Goal: Share content

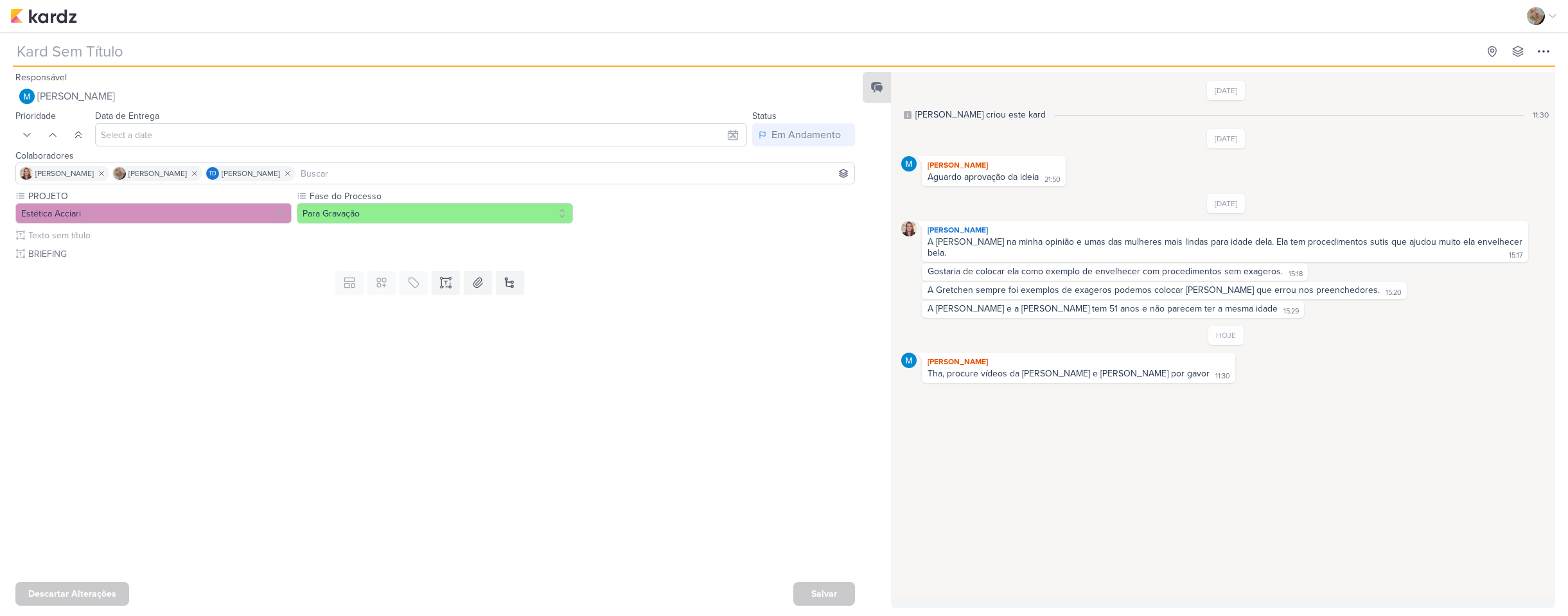
type input "[REELS] Diferença com e sem [MEDICAL_DATA]"
type input "[DATE] 23:59"
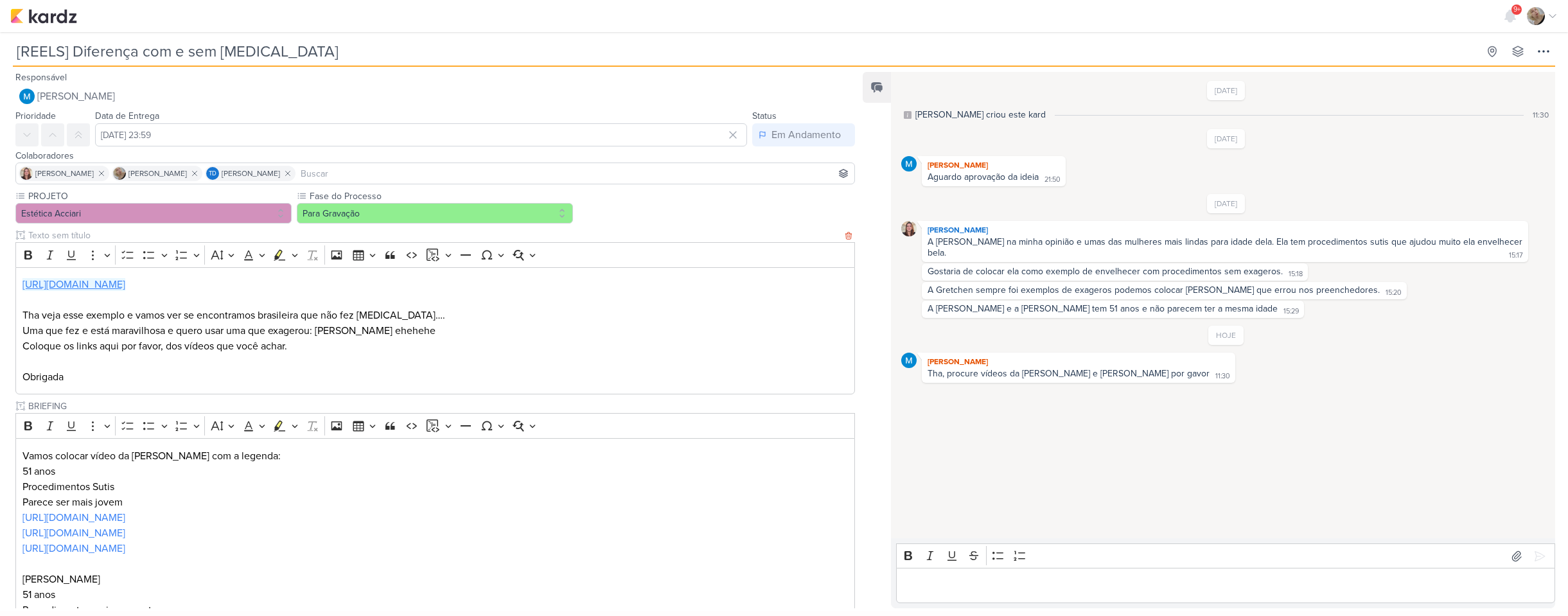
click at [125, 283] on link "[URL][DOMAIN_NAME]" at bounding box center [74, 285] width 103 height 13
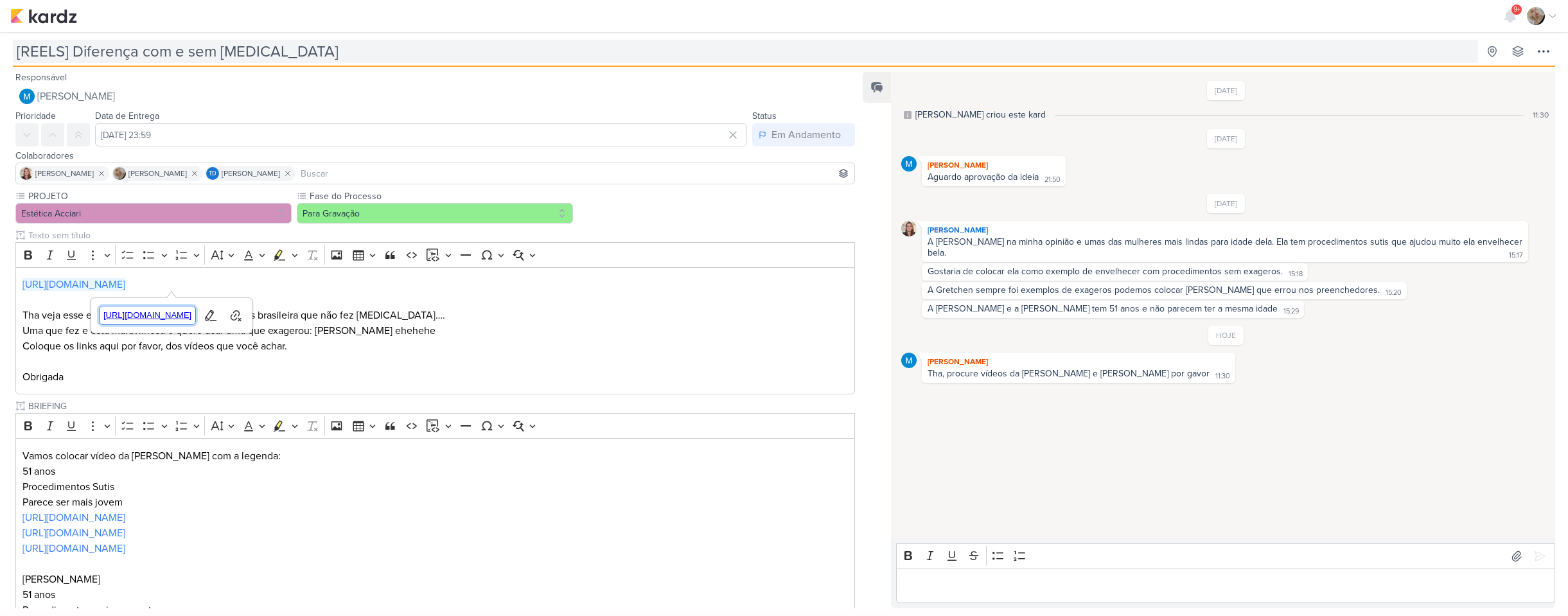
click at [196, 311] on span "[URL][DOMAIN_NAME]" at bounding box center [147, 315] width 96 height 15
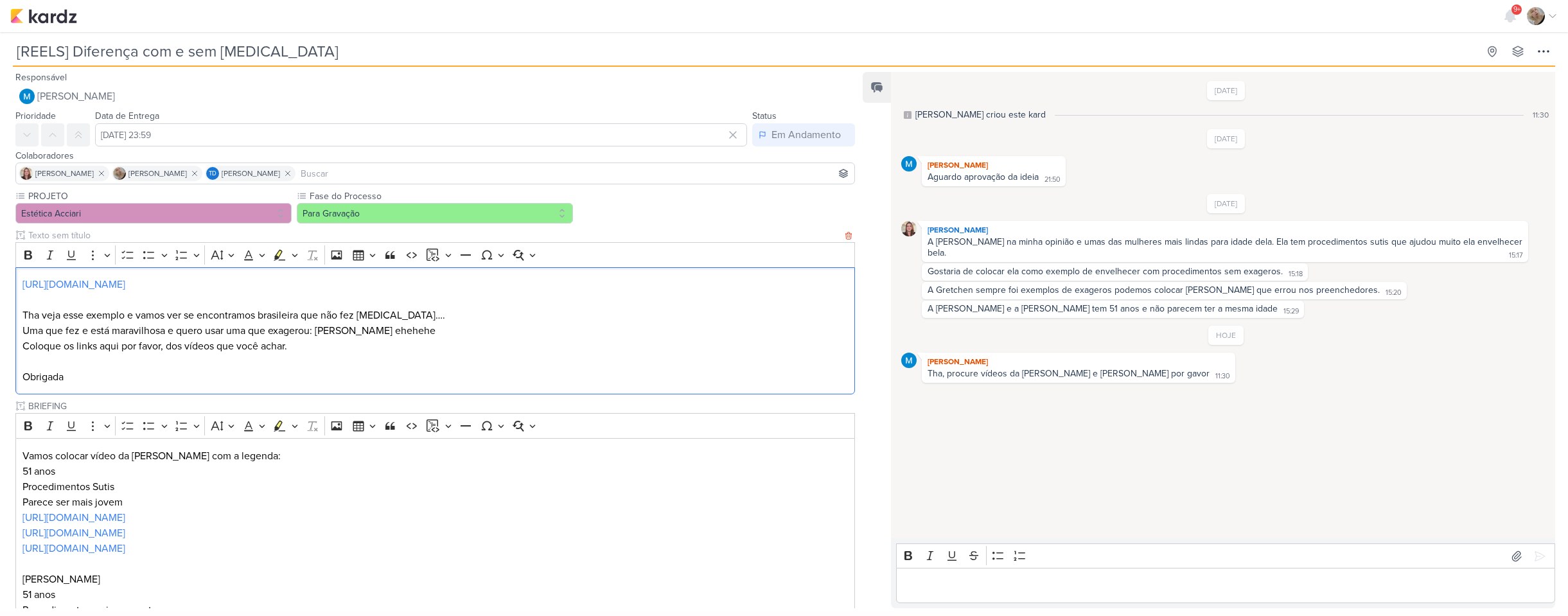
click at [329, 371] on p "Obrigada" at bounding box center [435, 376] width 825 height 15
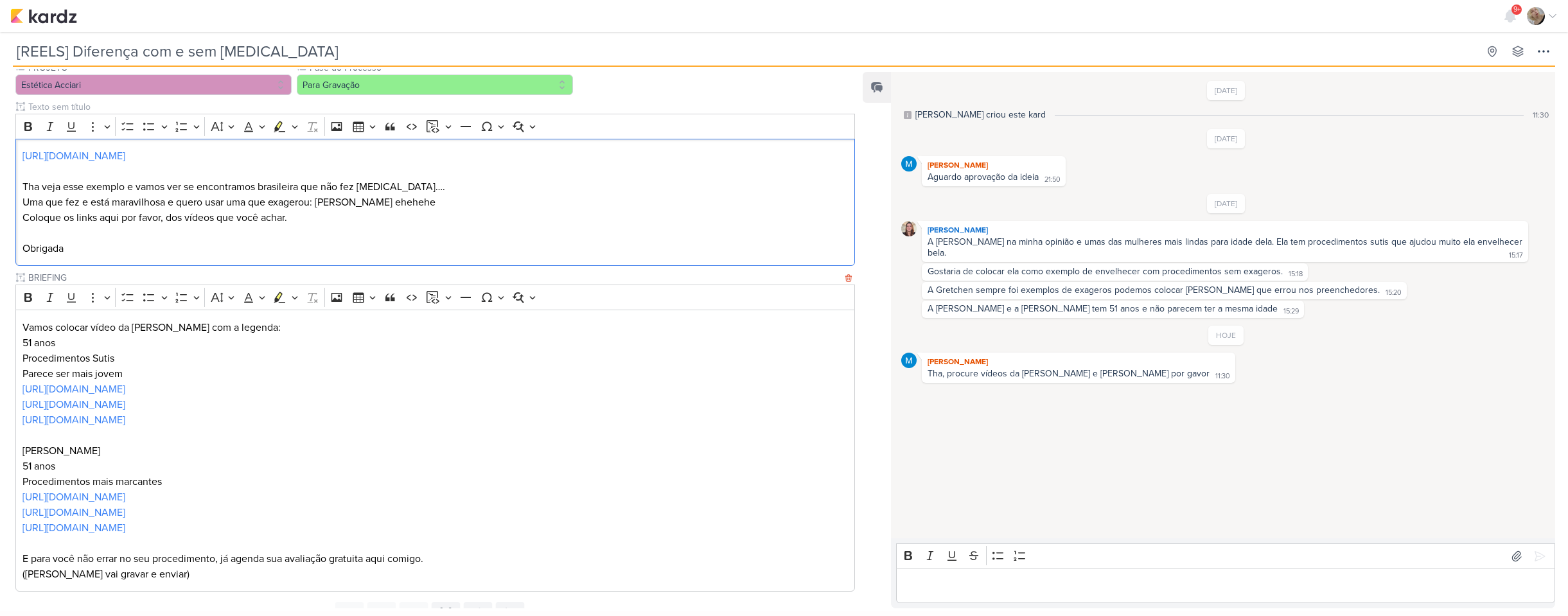
scroll to position [182, 0]
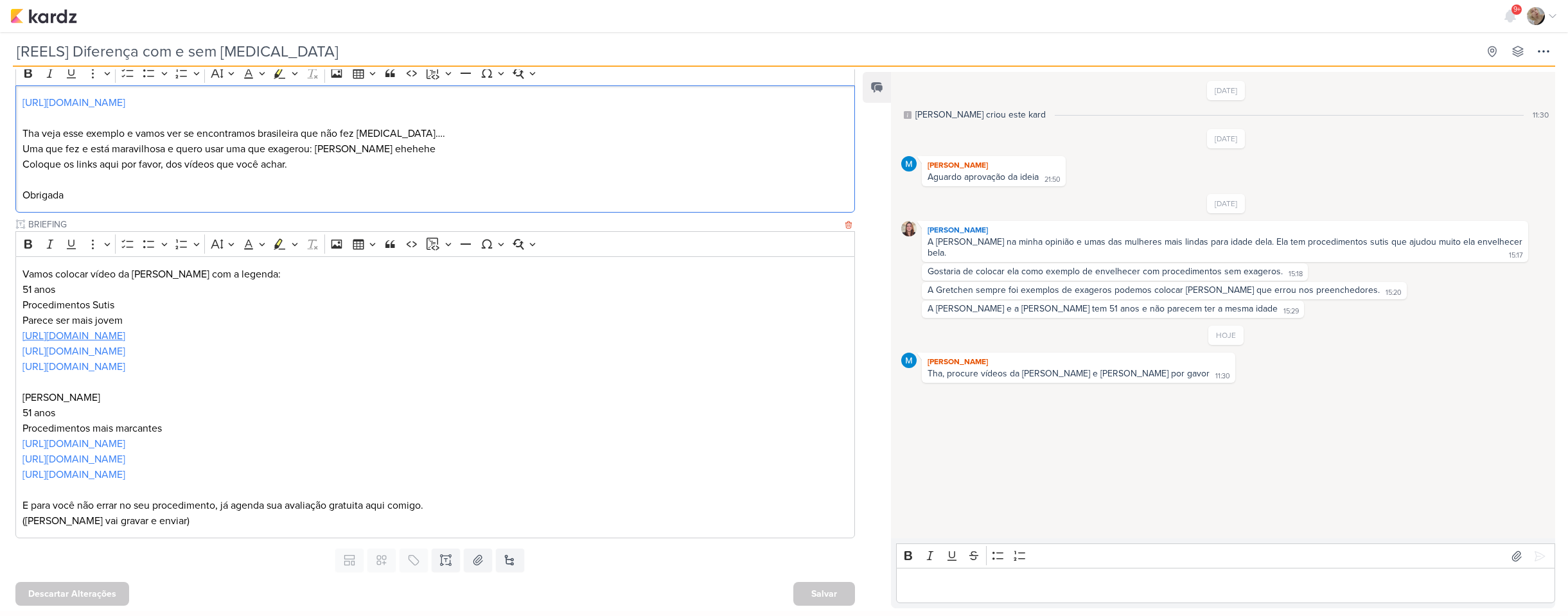
click at [125, 333] on link "[URL][DOMAIN_NAME]" at bounding box center [74, 336] width 103 height 13
click at [125, 348] on link "[URL][DOMAIN_NAME]" at bounding box center [74, 352] width 103 height 13
click at [345, 344] on p "[URL][DOMAIN_NAME]" at bounding box center [435, 351] width 825 height 15
click at [125, 367] on link "[URL][DOMAIN_NAME]" at bounding box center [74, 367] width 103 height 13
click at [231, 428] on p "Procedimentos mais marcantes" at bounding box center [435, 428] width 825 height 15
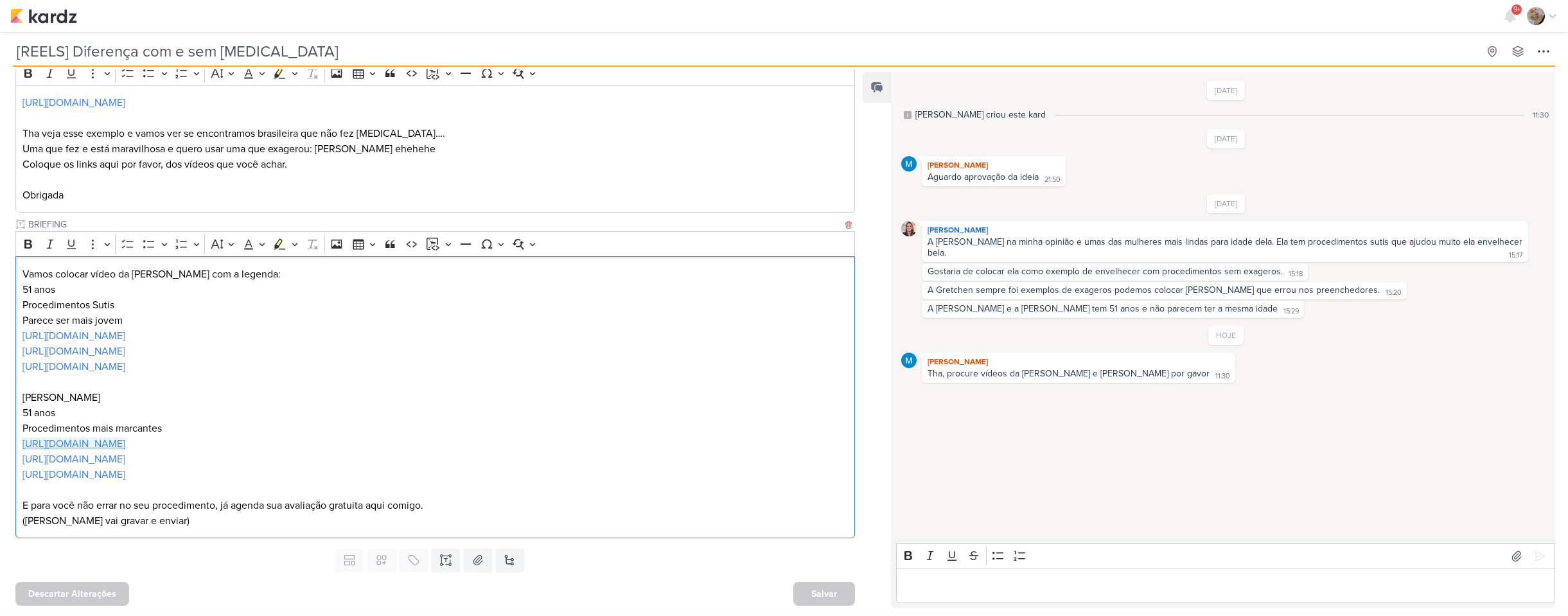
click at [125, 444] on link "[URL][DOMAIN_NAME]" at bounding box center [74, 444] width 103 height 13
click at [303, 437] on p "[URL][DOMAIN_NAME]" at bounding box center [435, 443] width 825 height 15
click at [125, 460] on link "[URL][DOMAIN_NAME]" at bounding box center [74, 459] width 103 height 13
click at [356, 403] on p "[PERSON_NAME]" at bounding box center [435, 397] width 825 height 15
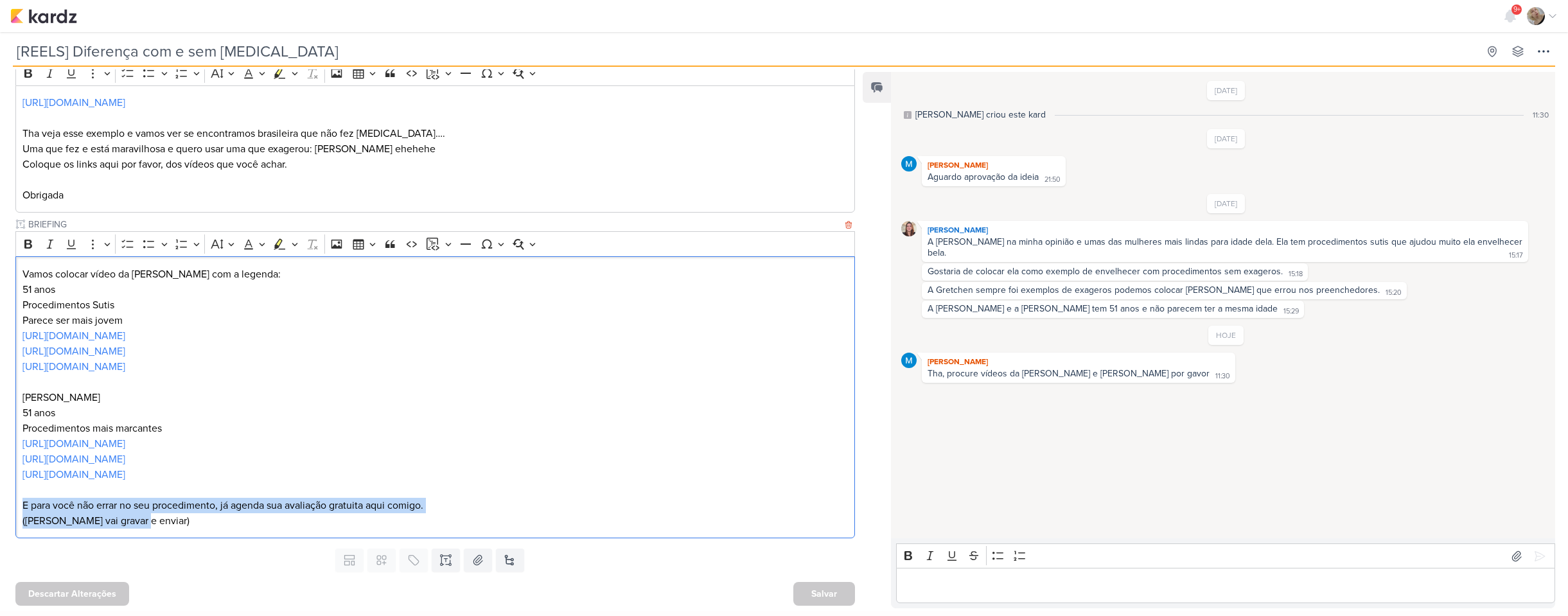
drag, startPoint x: 145, startPoint y: 522, endPoint x: 21, endPoint y: 505, distance: 125.2
click at [21, 505] on div "Vamos colocar vídeo da [PERSON_NAME] com a legenda: 51 anos Procedimentos Sutis…" at bounding box center [435, 397] width 840 height 282
copy p "E para você não errar no seu procedimento, já agenda sua avaliação gratuita aqu…"
